Goal: Navigation & Orientation: Find specific page/section

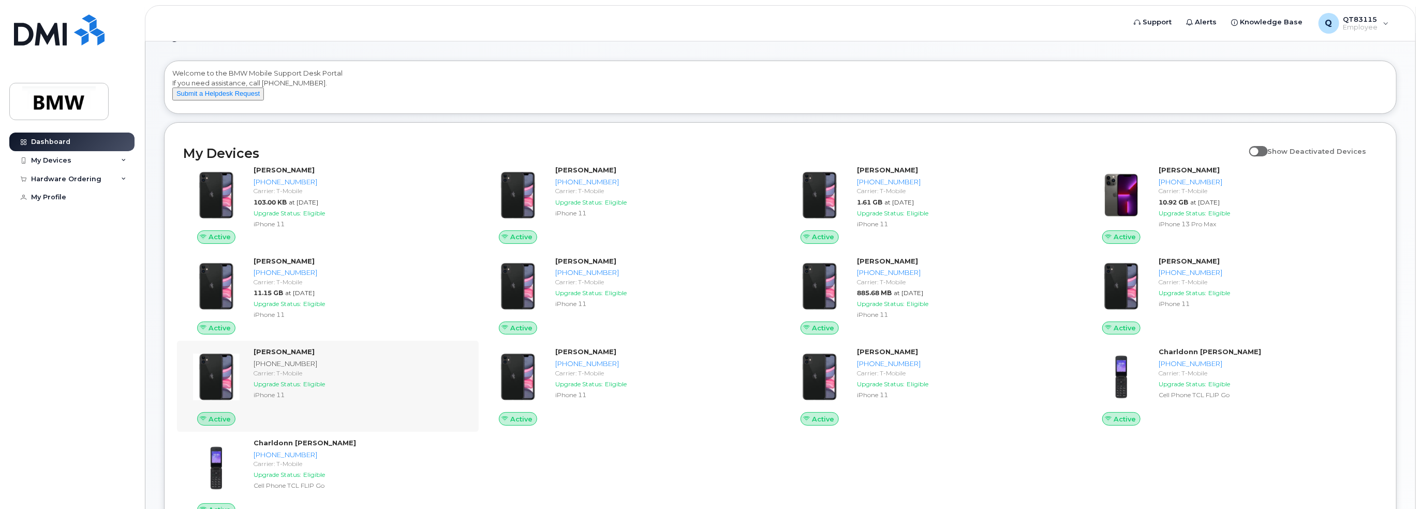
scroll to position [104, 0]
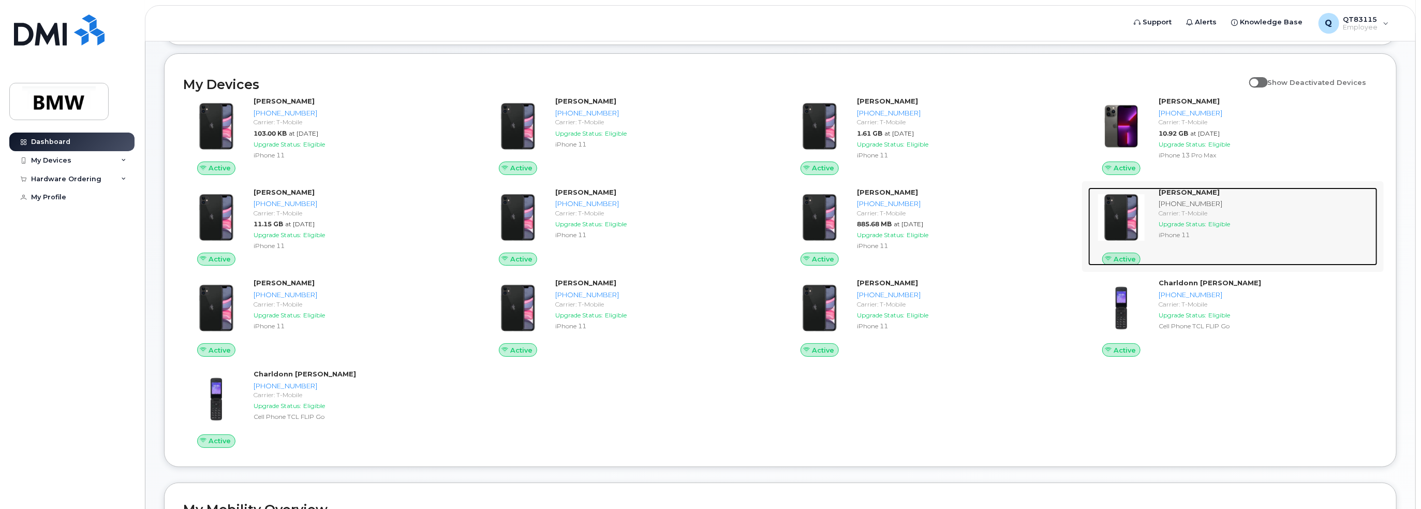
click at [1172, 196] on strong "[PERSON_NAME]" at bounding box center [1189, 192] width 61 height 8
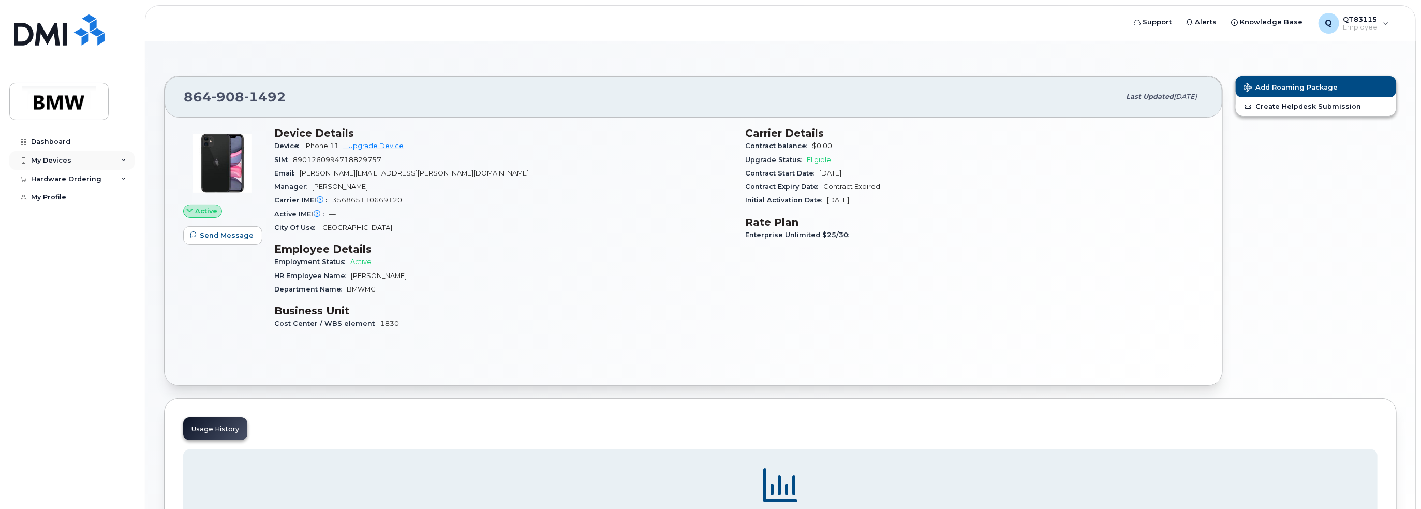
click at [61, 161] on div "My Devices" at bounding box center [51, 160] width 40 height 8
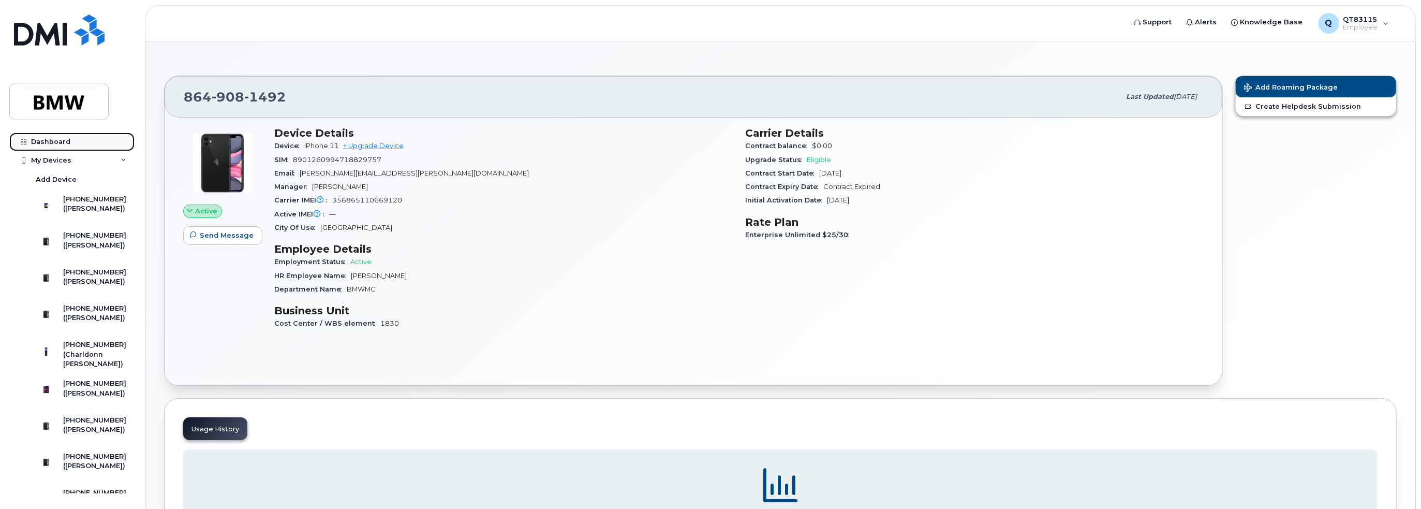
click at [38, 144] on div "Dashboard" at bounding box center [50, 142] width 39 height 8
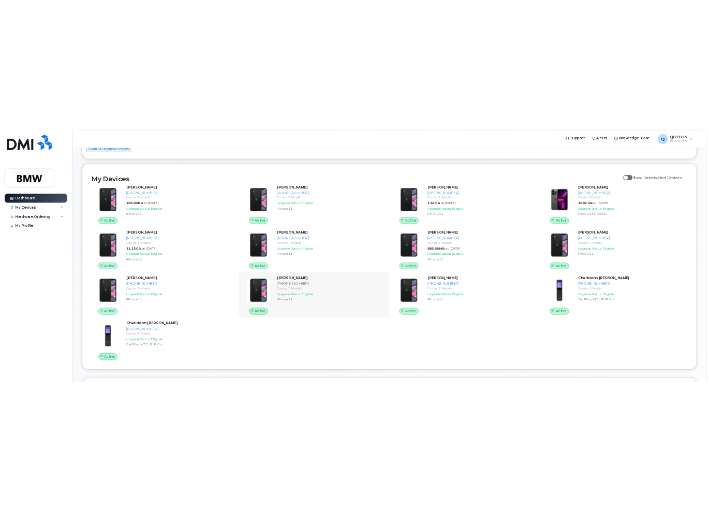
scroll to position [104, 0]
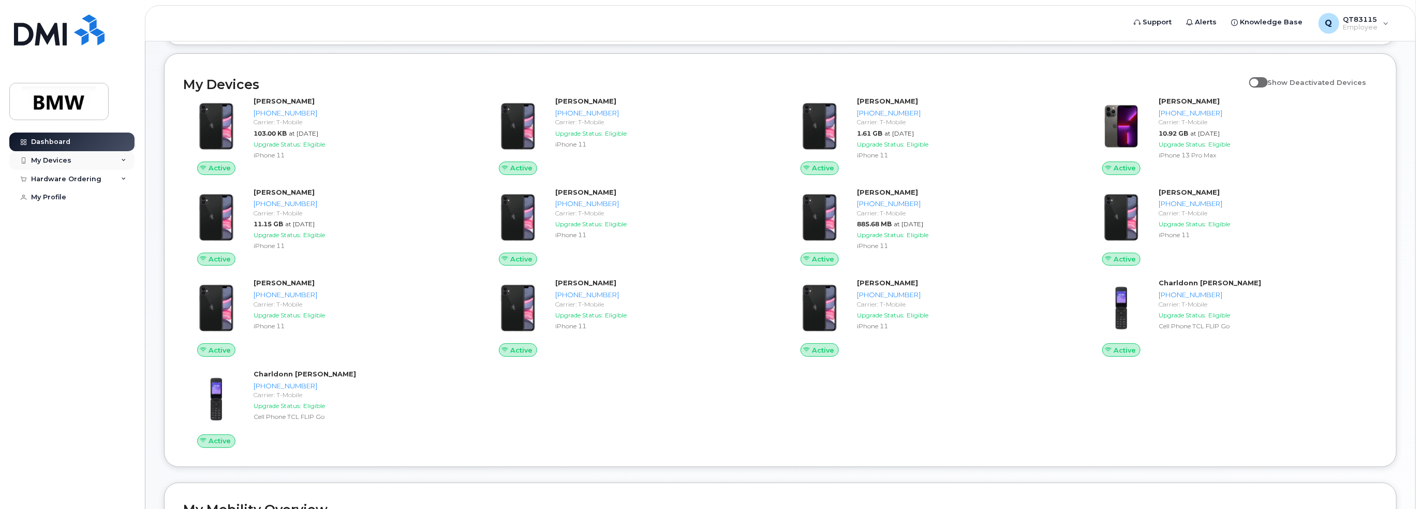
click at [122, 159] on icon at bounding box center [123, 160] width 5 height 5
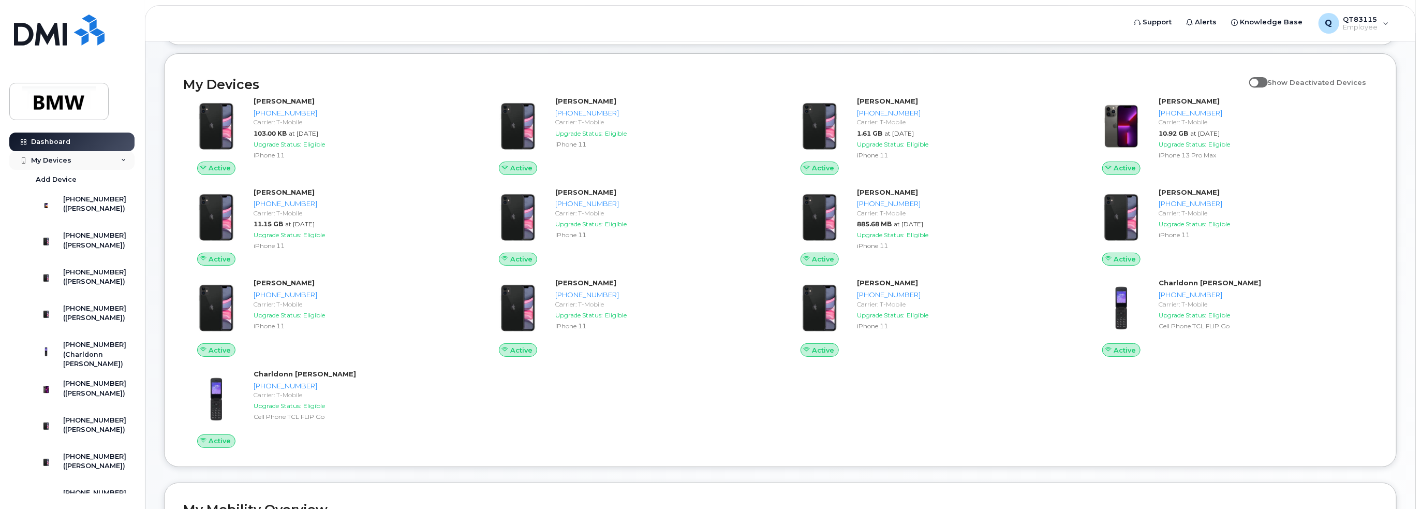
click at [122, 159] on icon at bounding box center [123, 160] width 5 height 5
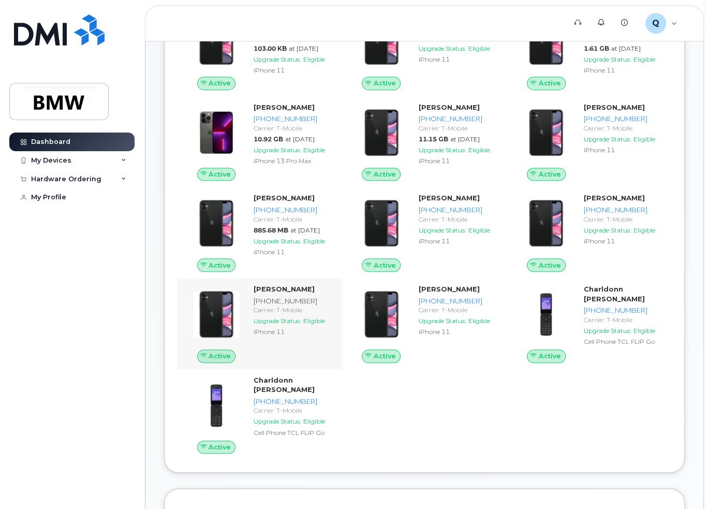
scroll to position [207, 0]
